Goal: Navigation & Orientation: Understand site structure

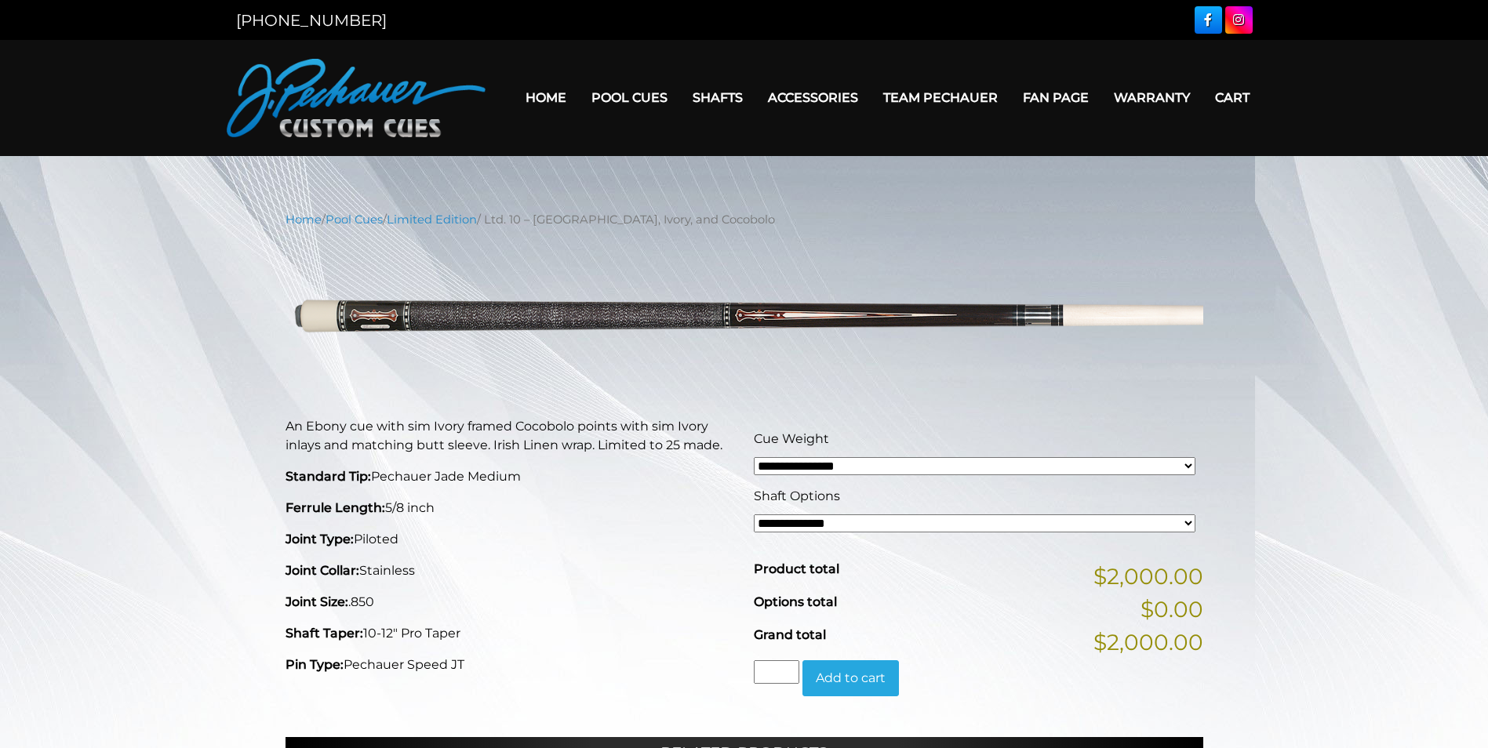
click at [1155, 96] on link "Warranty" at bounding box center [1151, 98] width 101 height 40
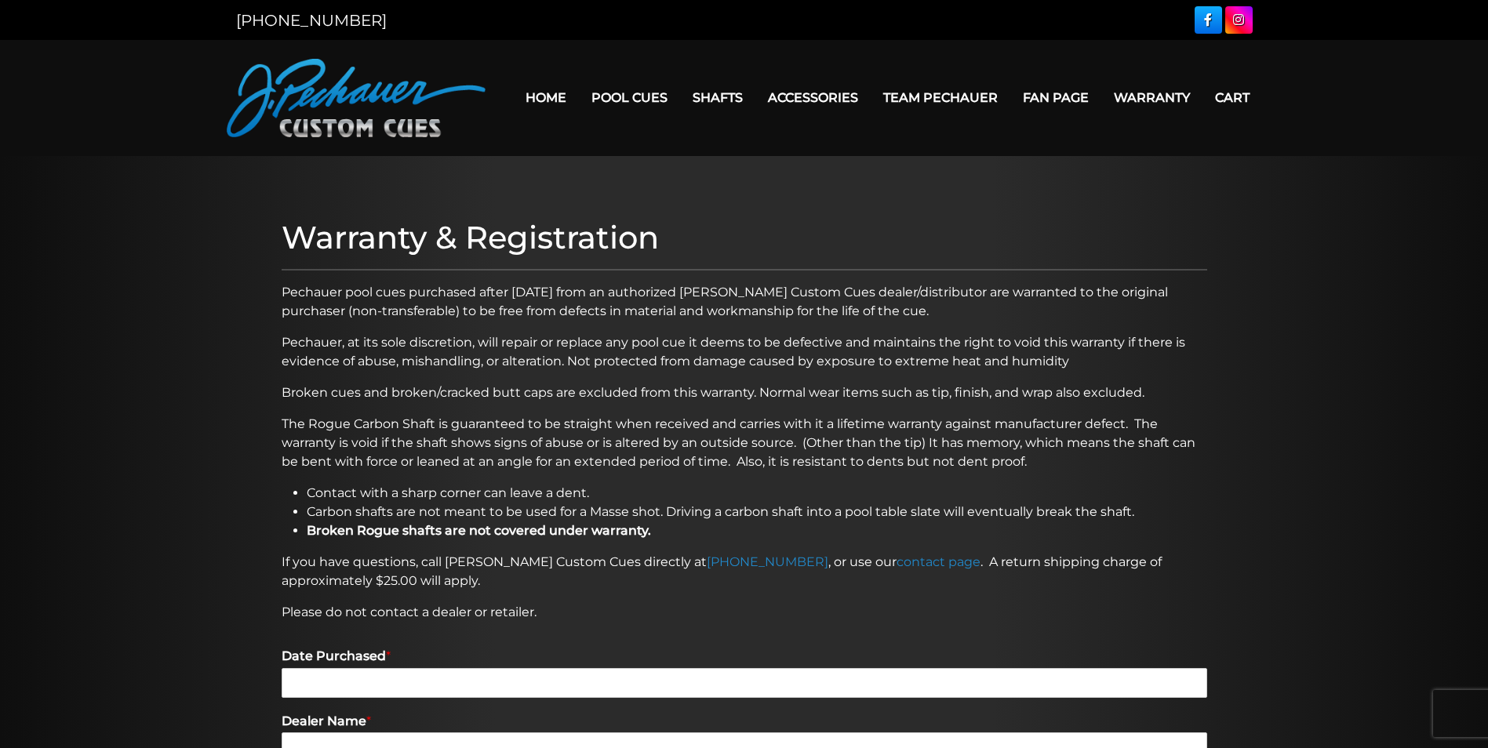
click at [977, 102] on link "Team Pechauer" at bounding box center [941, 98] width 140 height 40
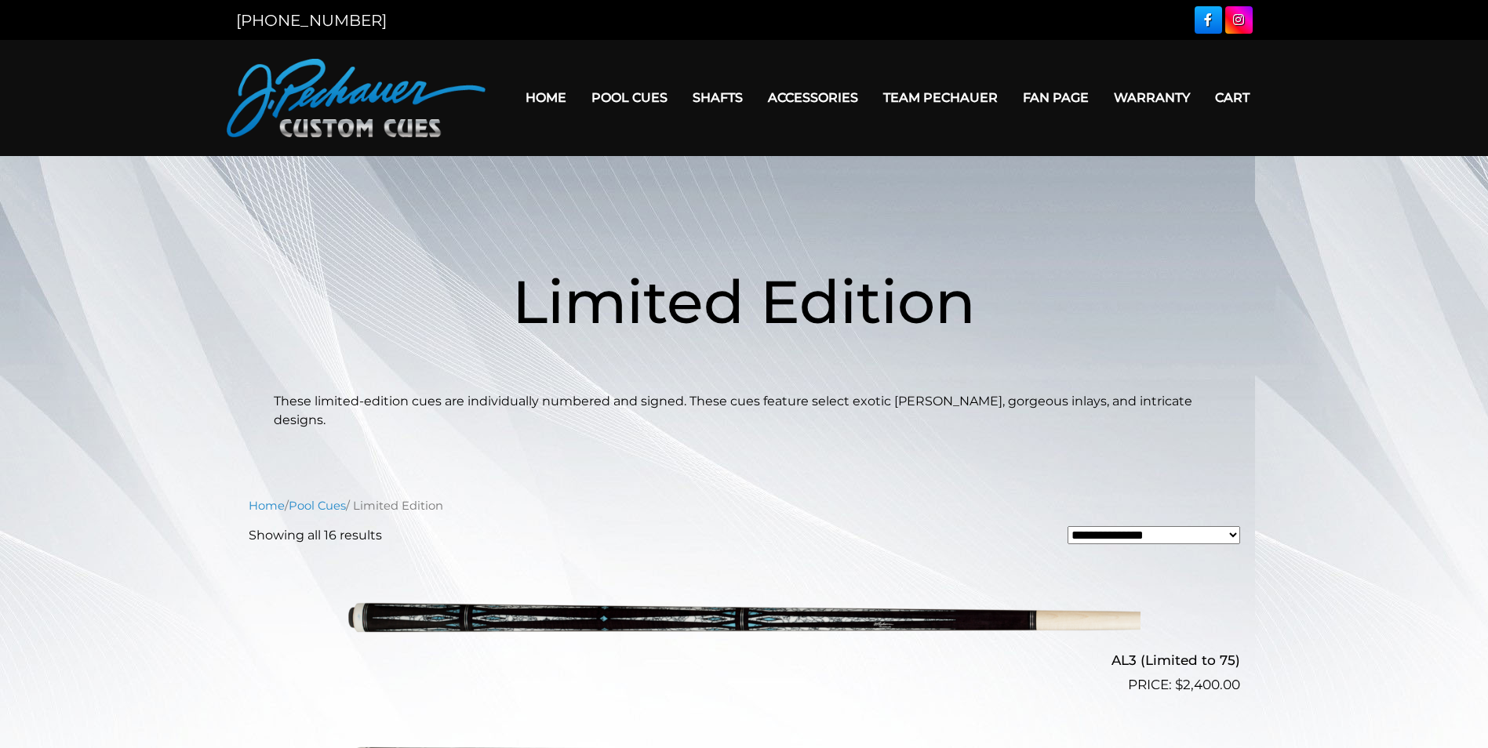
scroll to position [2375, 0]
